Goal: Task Accomplishment & Management: Manage account settings

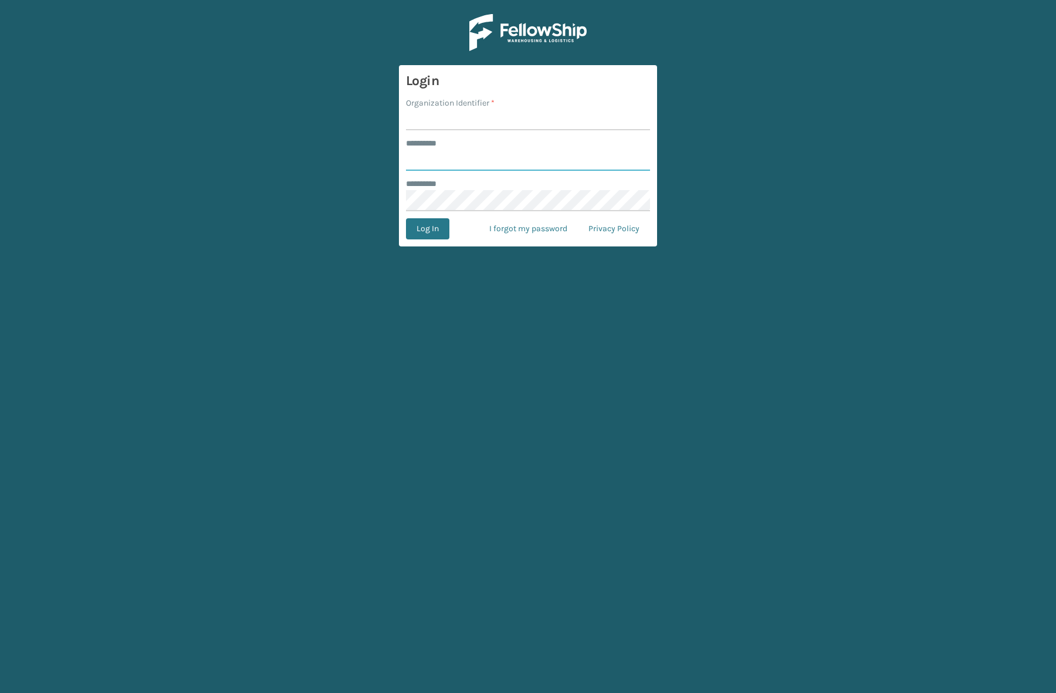
type input "****"
click at [526, 133] on form "Login Organization Identifier * ******** * **** ******** * Log In I forgot my p…" at bounding box center [528, 155] width 258 height 181
click at [488, 129] on input "Organization Identifier *" at bounding box center [528, 119] width 244 height 21
type input "SuperAdminOrganization"
click at [434, 232] on button "Log In" at bounding box center [427, 228] width 43 height 21
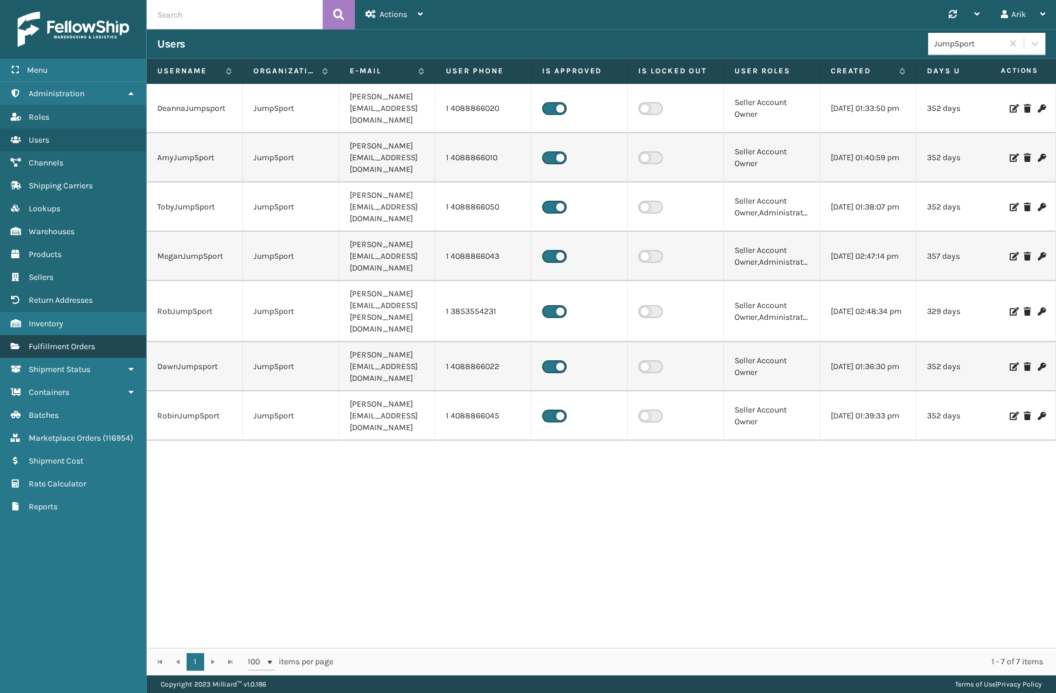
click at [59, 349] on span "Fulfillment Orders" at bounding box center [62, 346] width 66 height 10
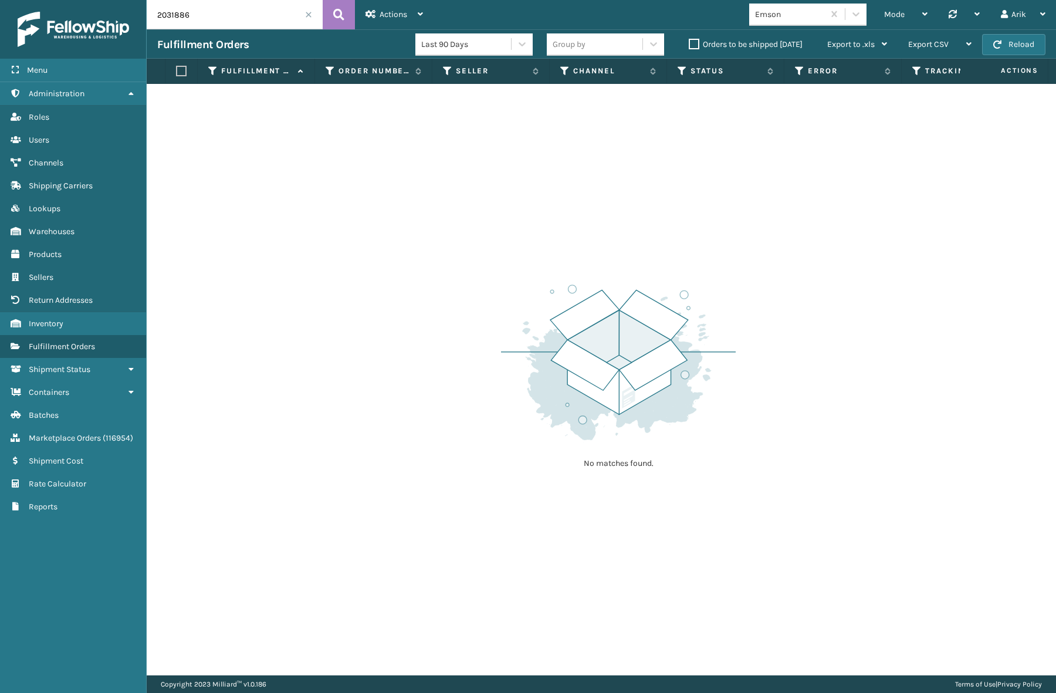
click at [199, 18] on input "2031886" at bounding box center [235, 14] width 176 height 29
paste input "0742"
type input "2030742"
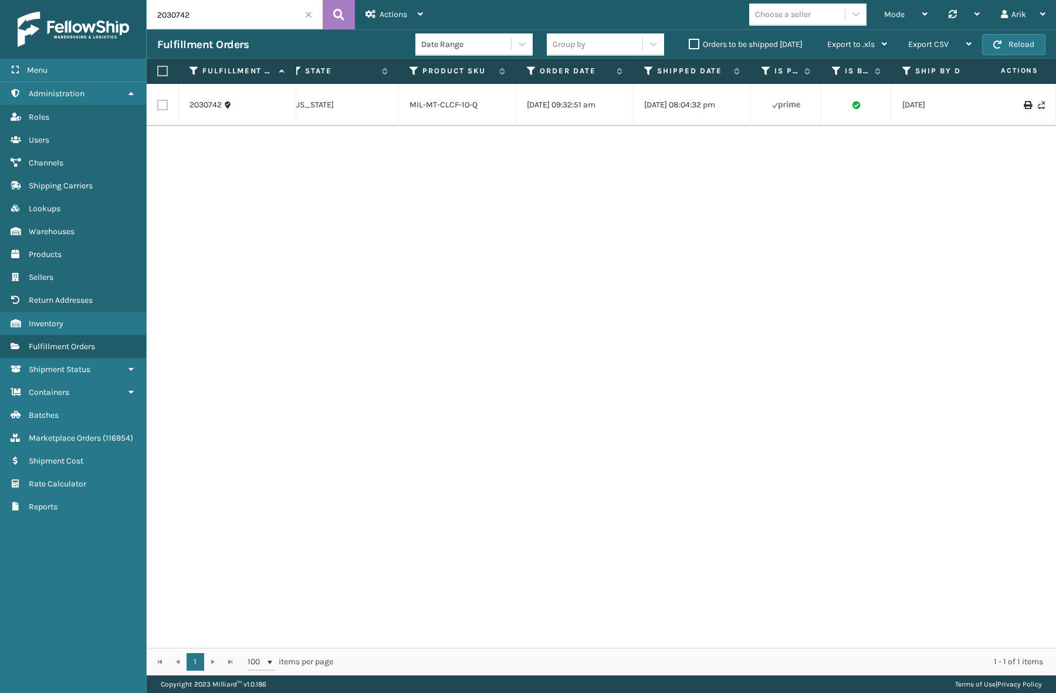
click at [734, 634] on div "2030742 112-3876253-1569047 Plush Collections Amazon Plush Collections Exit Sca…" at bounding box center [601, 366] width 909 height 564
click at [991, 181] on div "2030742 112-3876253-1569047 Plush Collections Amazon Plush Collections Exit Sca…" at bounding box center [601, 366] width 909 height 564
click at [44, 183] on span "Shipping Carriers" at bounding box center [61, 186] width 64 height 10
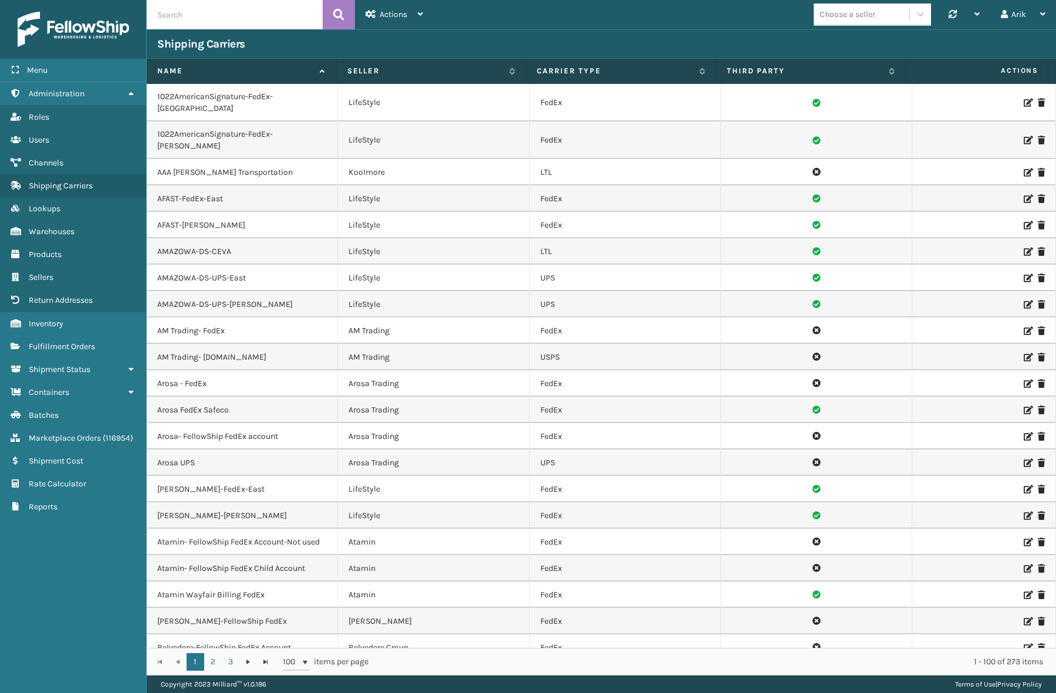
click at [188, 17] on input "text" at bounding box center [235, 14] width 176 height 29
type input "fellowship"
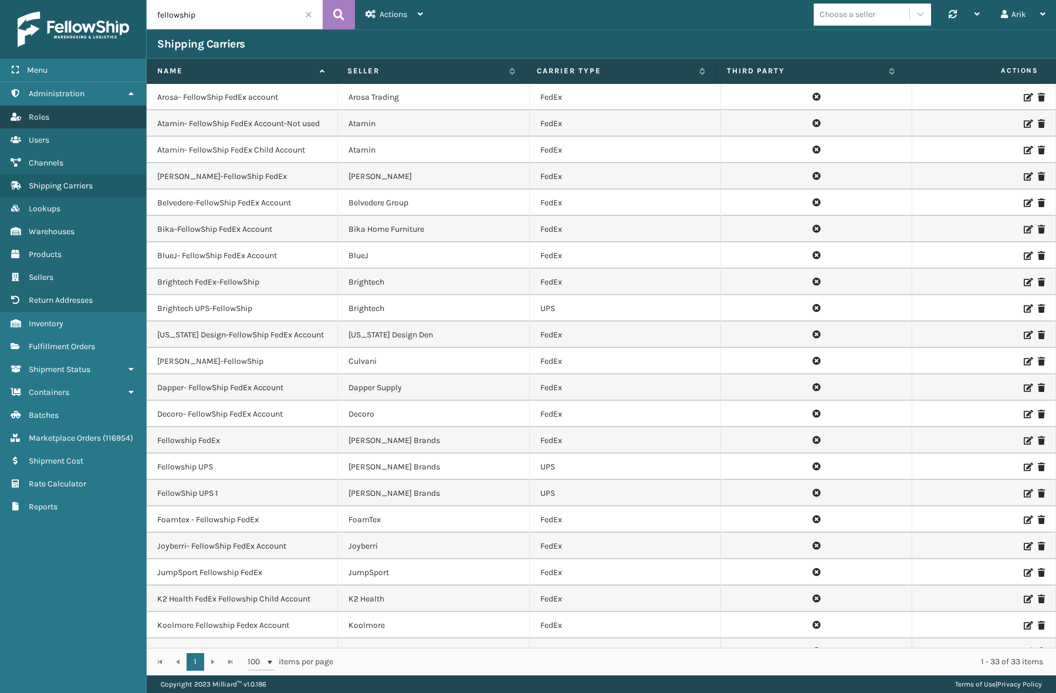
click at [31, 114] on span "Roles" at bounding box center [39, 117] width 21 height 10
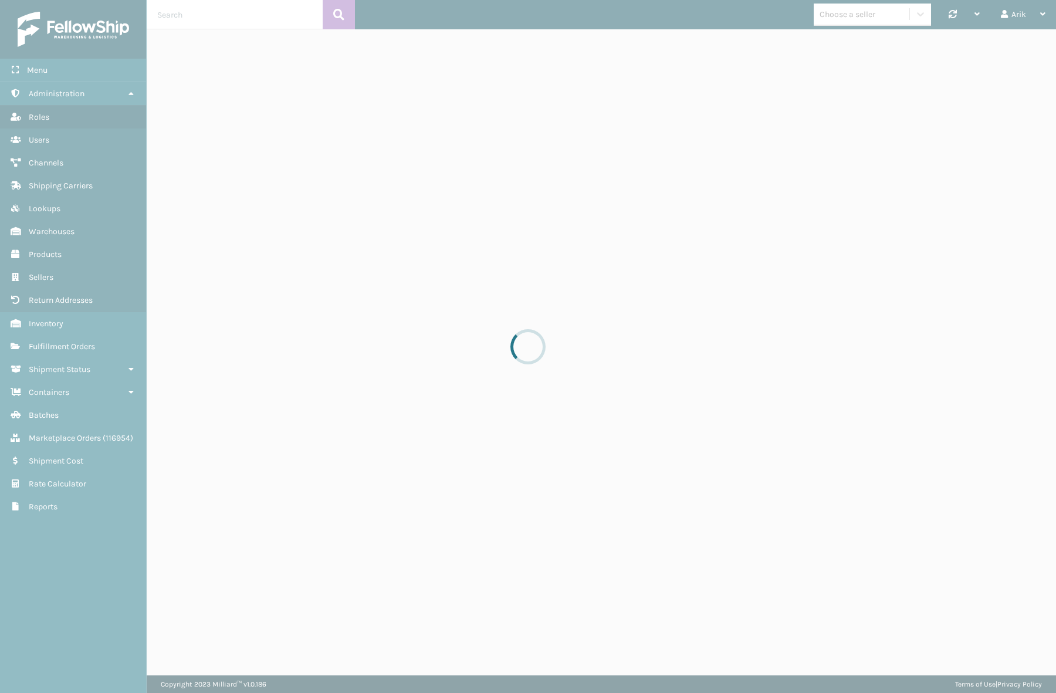
drag, startPoint x: 31, startPoint y: 114, endPoint x: 39, endPoint y: 140, distance: 26.7
click at [40, 140] on div at bounding box center [528, 346] width 1056 height 693
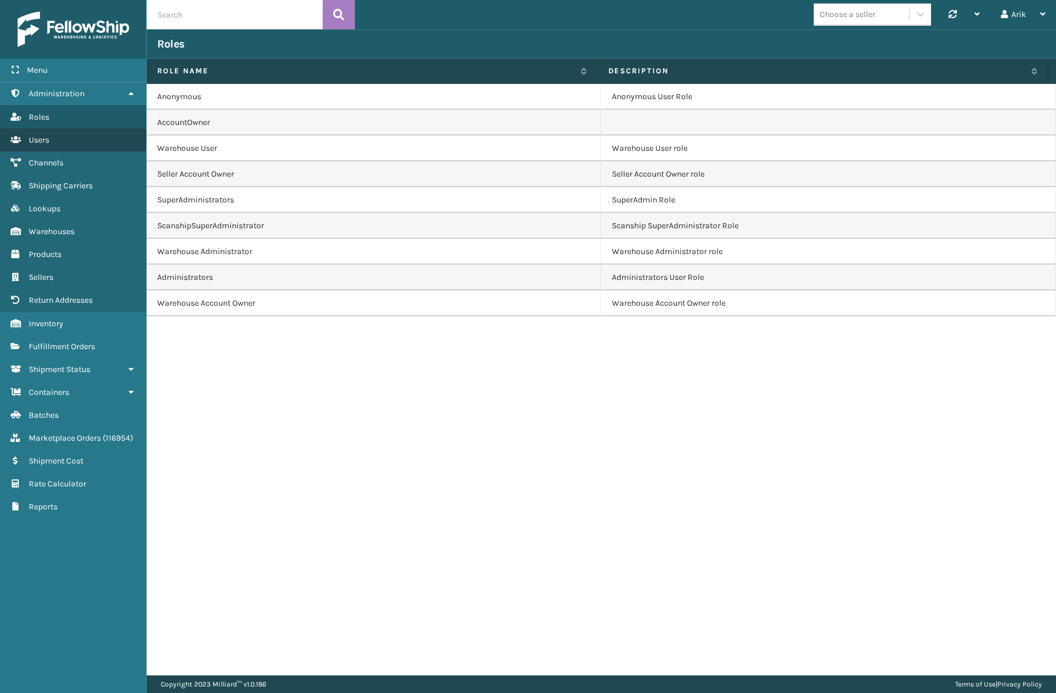
click at [38, 137] on span "Users" at bounding box center [39, 140] width 21 height 10
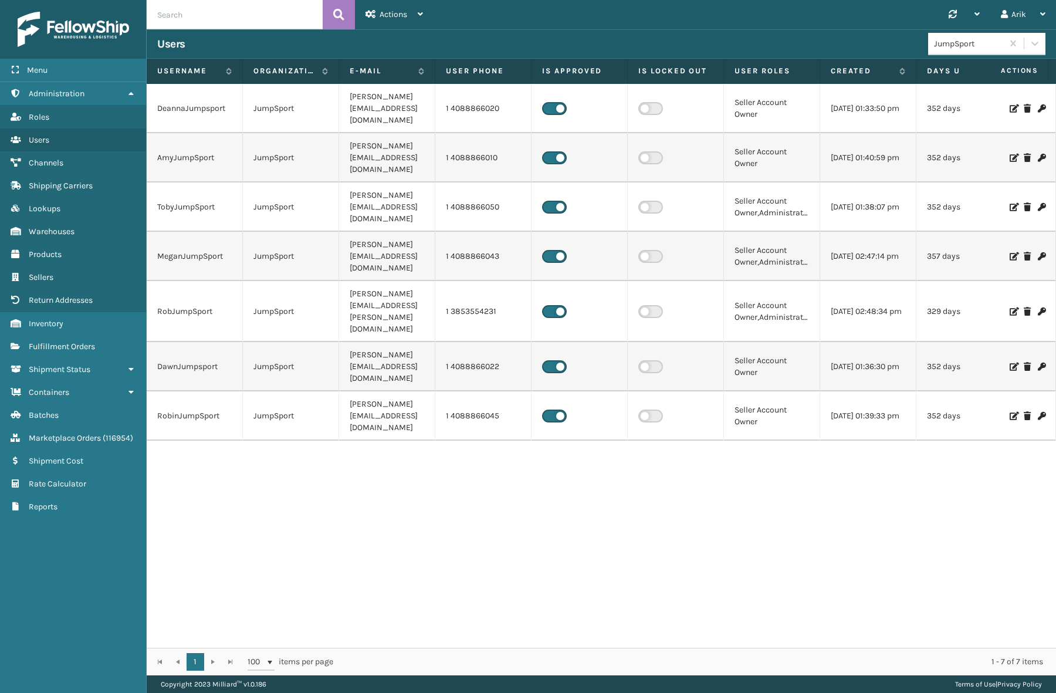
click at [218, 18] on input "text" at bounding box center [235, 14] width 176 height 29
type input "[PERSON_NAME]"
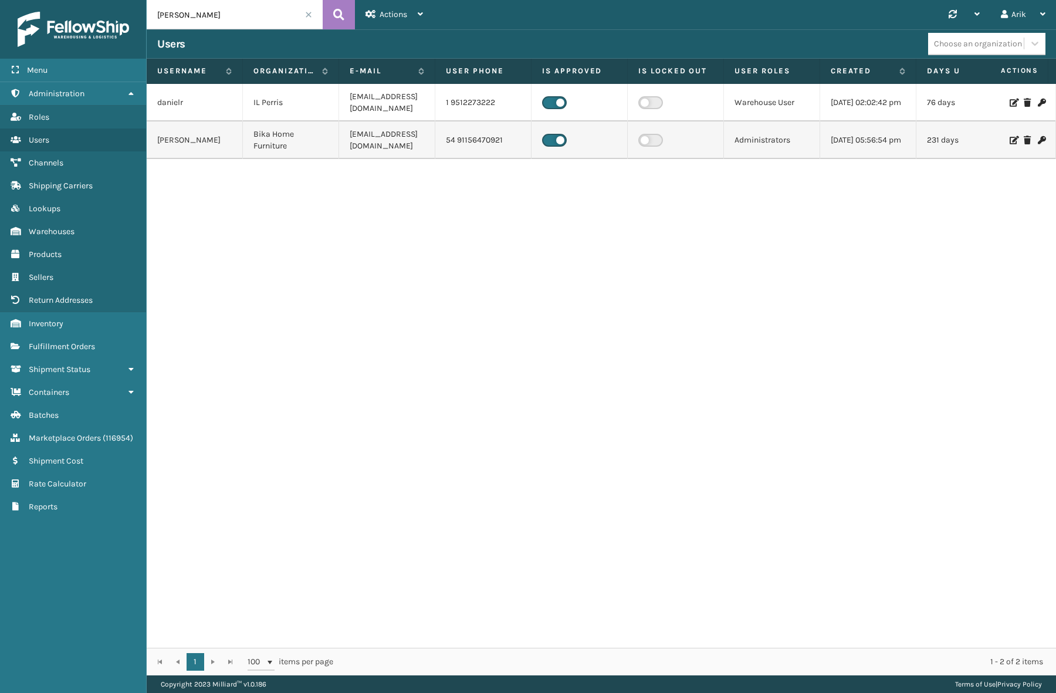
click at [172, 140] on td "[PERSON_NAME]" at bounding box center [195, 140] width 96 height 38
